Goal: Task Accomplishment & Management: Manage account settings

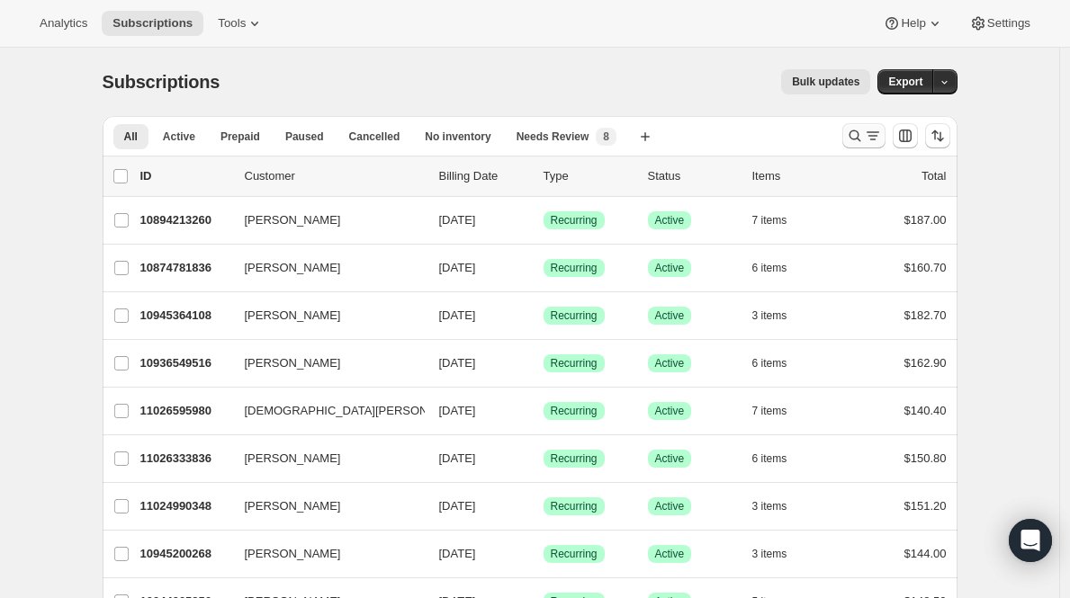
click at [877, 126] on button "Search and filter results" at bounding box center [863, 135] width 43 height 25
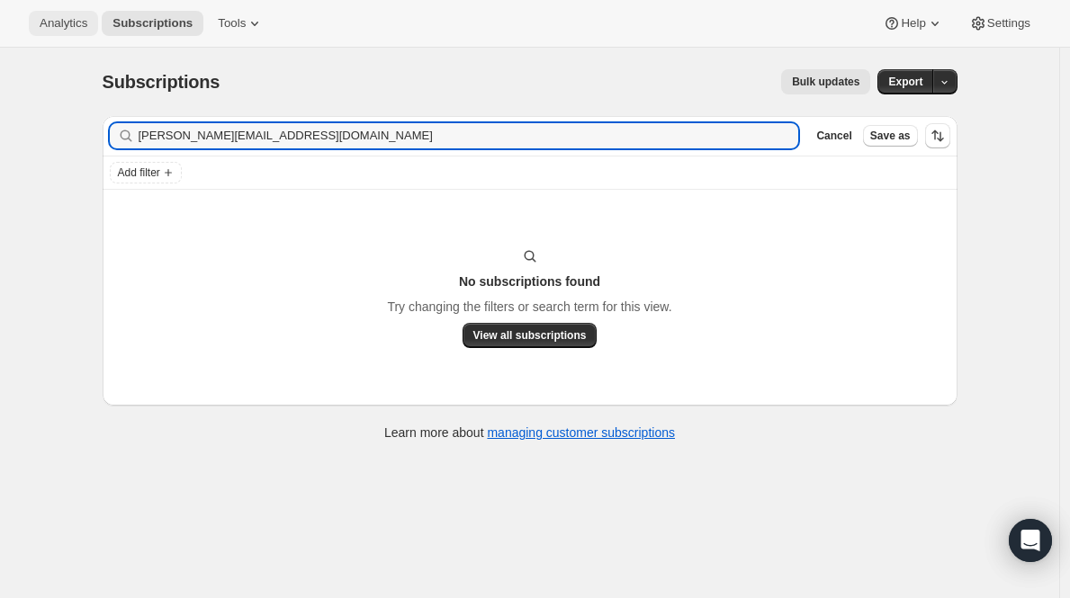
type input "miller.julie05@gmail.com"
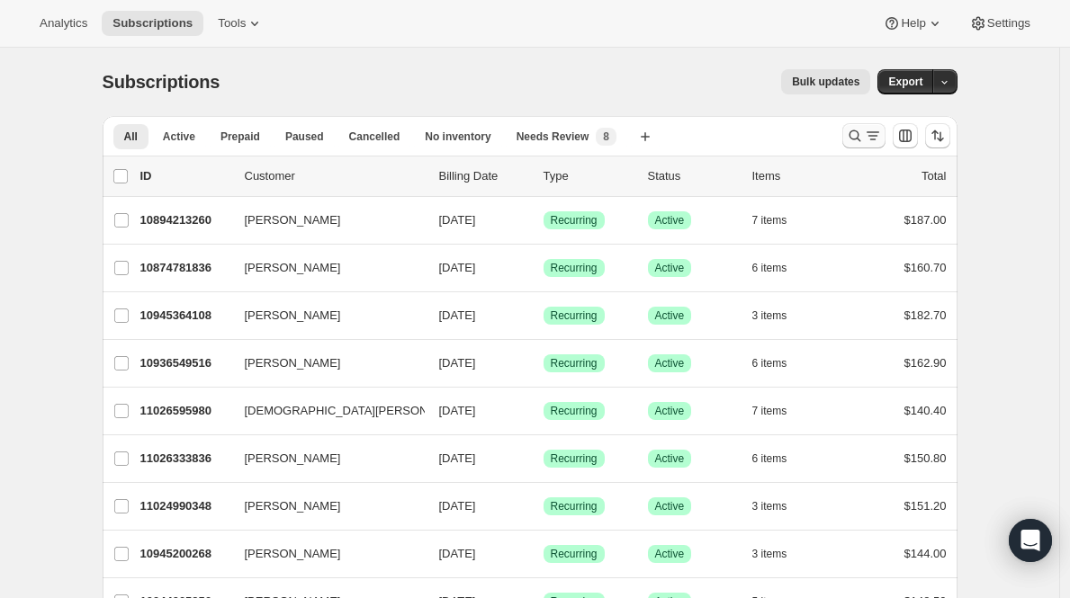
click at [868, 132] on icon "Search and filter results" at bounding box center [873, 136] width 18 height 18
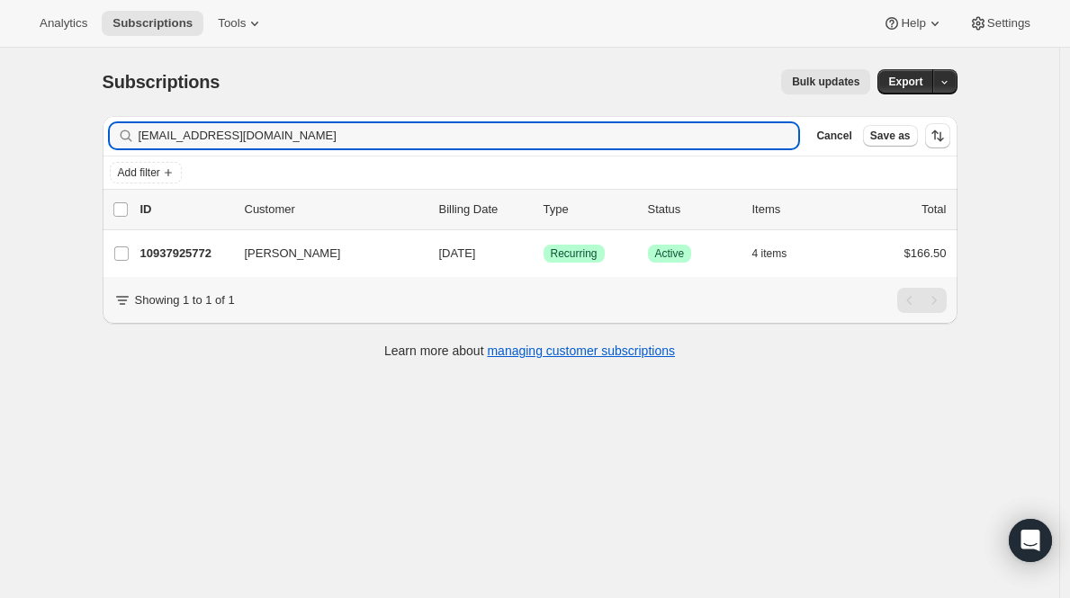
type input "[EMAIL_ADDRESS][DOMAIN_NAME]"
click at [176, 261] on p "10937925772" at bounding box center [185, 254] width 90 height 18
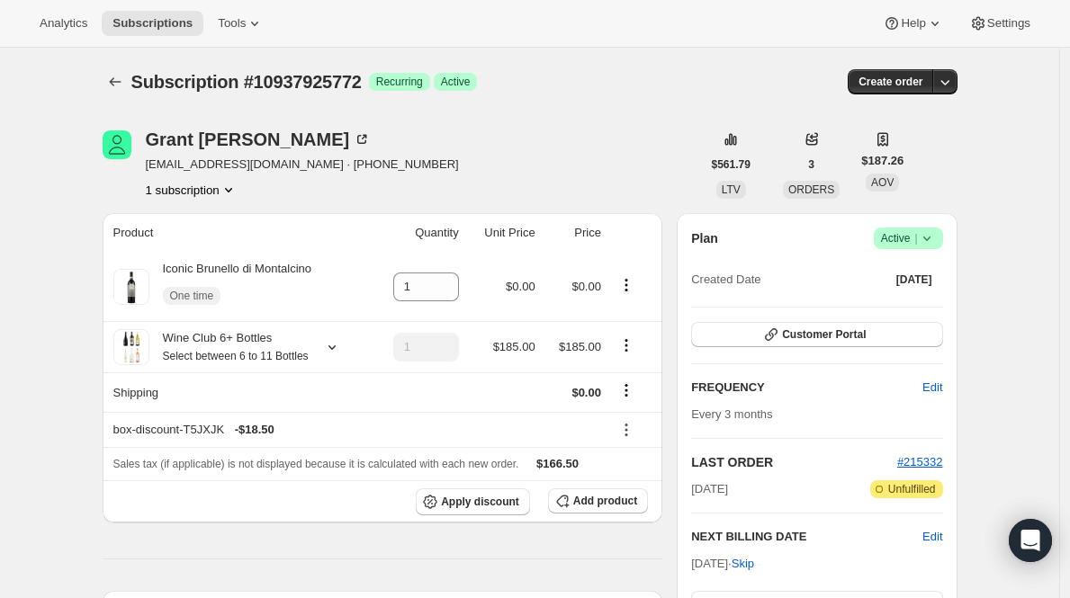
click at [936, 237] on icon at bounding box center [927, 238] width 18 height 18
click at [911, 303] on span "Cancel subscription" at bounding box center [908, 304] width 102 height 13
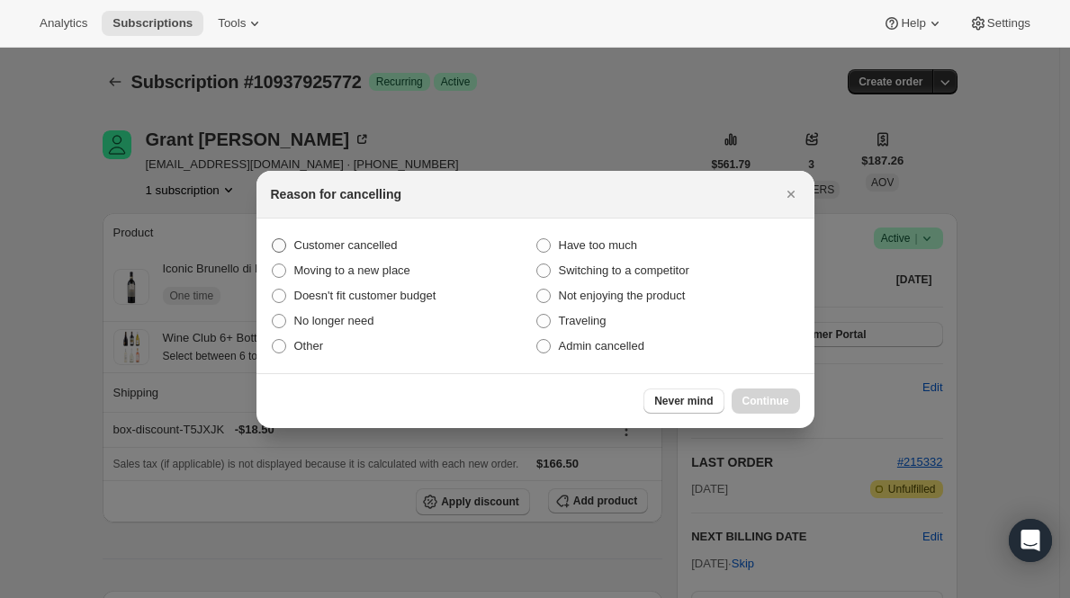
click at [373, 249] on span "Customer cancelled" at bounding box center [345, 244] width 103 height 13
click at [273, 239] on input "Customer cancelled" at bounding box center [272, 238] width 1 height 1
radio input "true"
click at [757, 396] on span "Continue" at bounding box center [765, 401] width 47 height 14
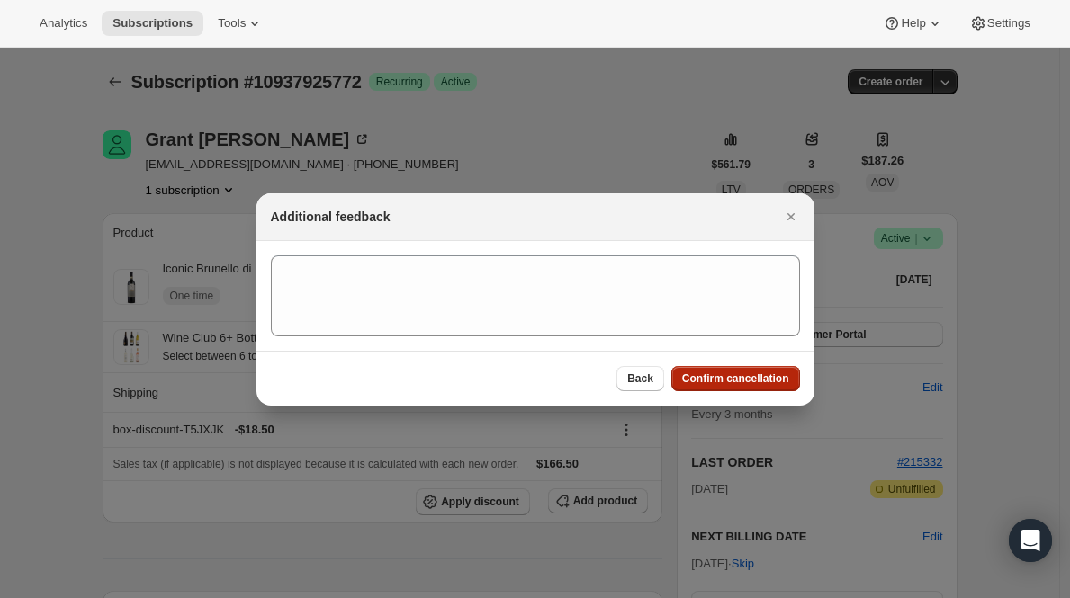
click at [756, 379] on span "Confirm cancellation" at bounding box center [735, 379] width 107 height 14
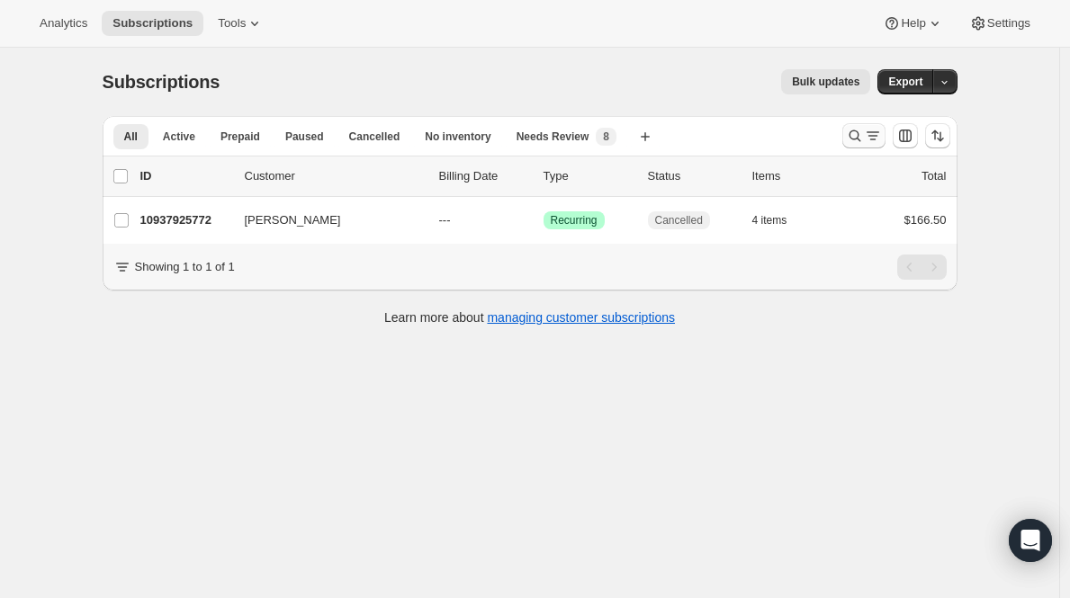
click at [860, 133] on icon "Search and filter results" at bounding box center [854, 136] width 12 height 12
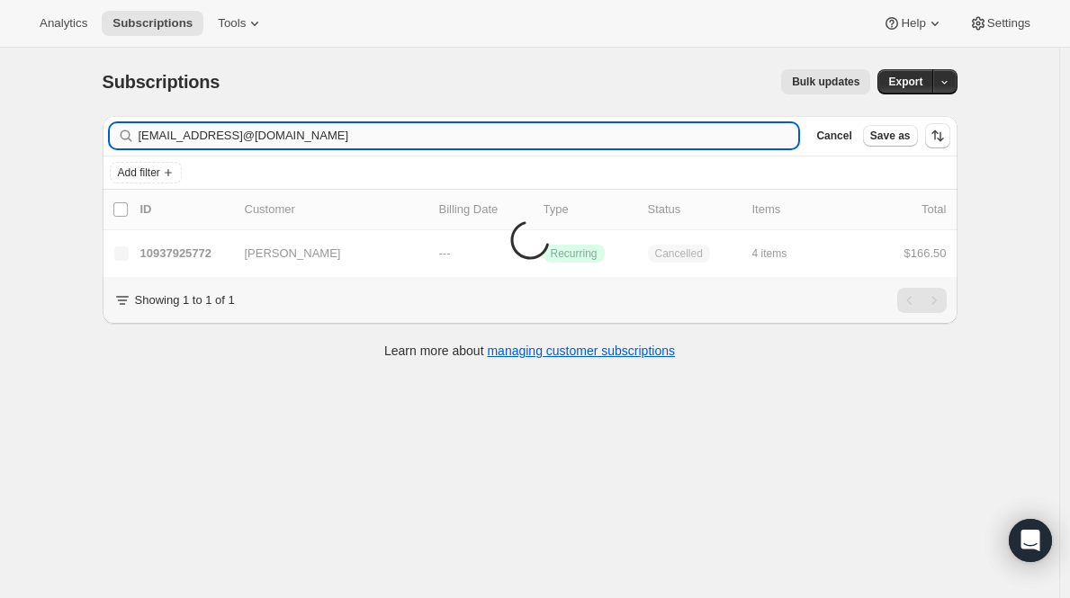
click at [414, 145] on input "[EMAIL_ADDRESS]@[DOMAIN_NAME]" at bounding box center [469, 135] width 660 height 25
click at [414, 144] on input "[EMAIL_ADDRESS]@[DOMAIN_NAME]" at bounding box center [469, 135] width 660 height 25
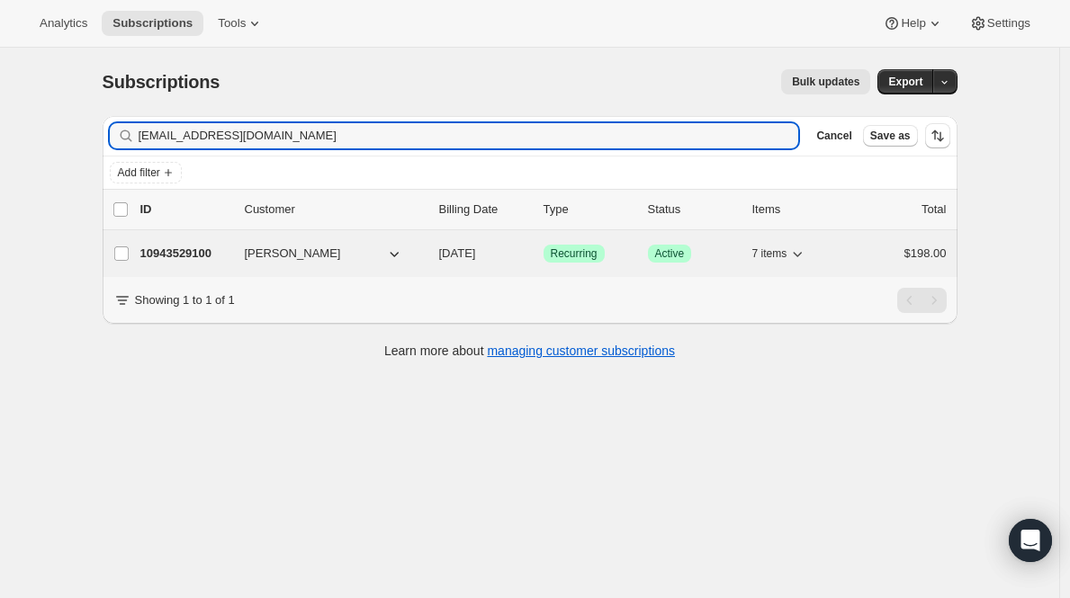
type input "[EMAIL_ADDRESS][DOMAIN_NAME]"
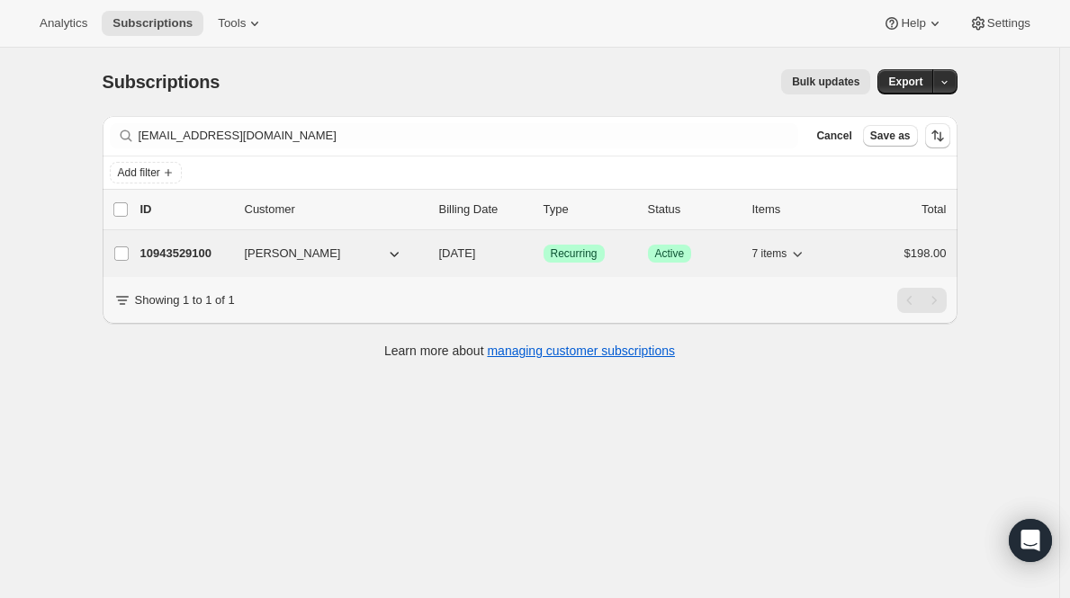
click at [191, 256] on p "10943529100" at bounding box center [185, 254] width 90 height 18
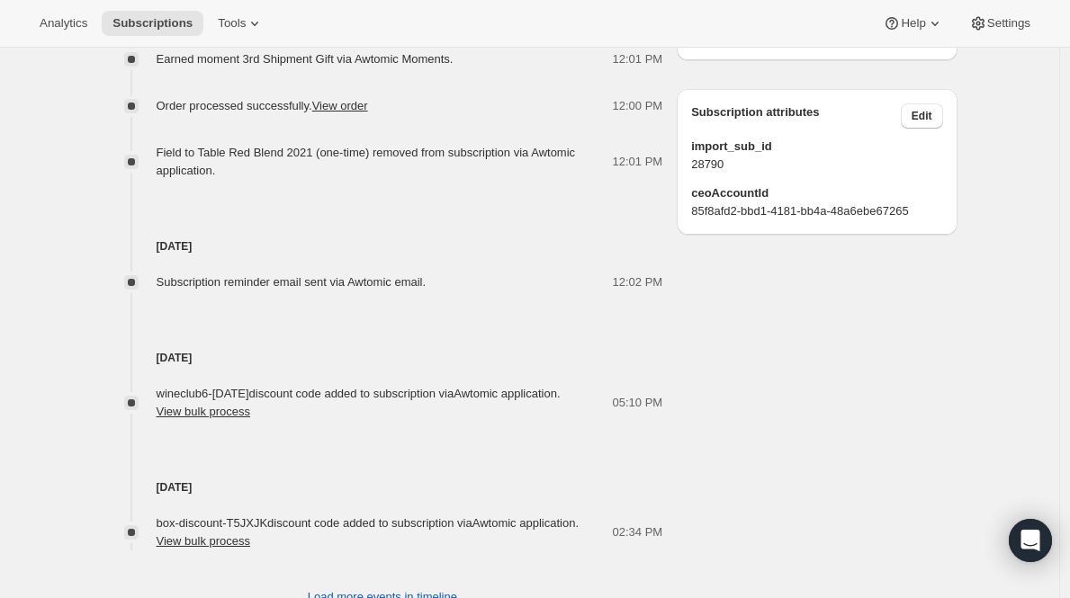
scroll to position [1091, 0]
